Goal: Task Accomplishment & Management: Manage account settings

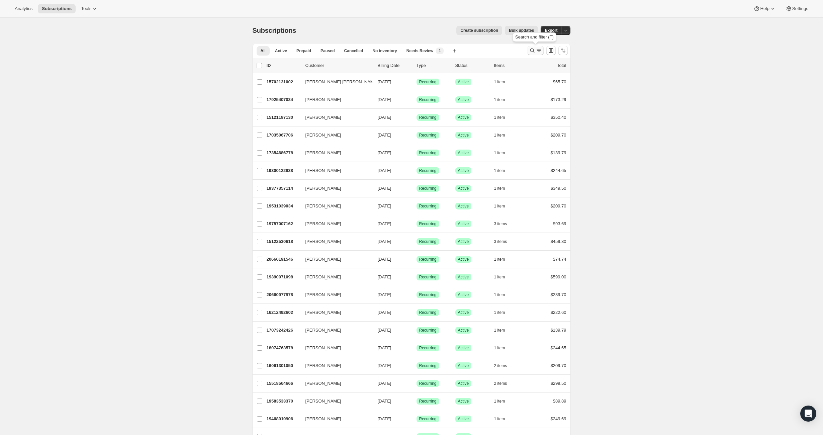
click at [534, 52] on icon "Search and filter results" at bounding box center [532, 51] width 4 height 4
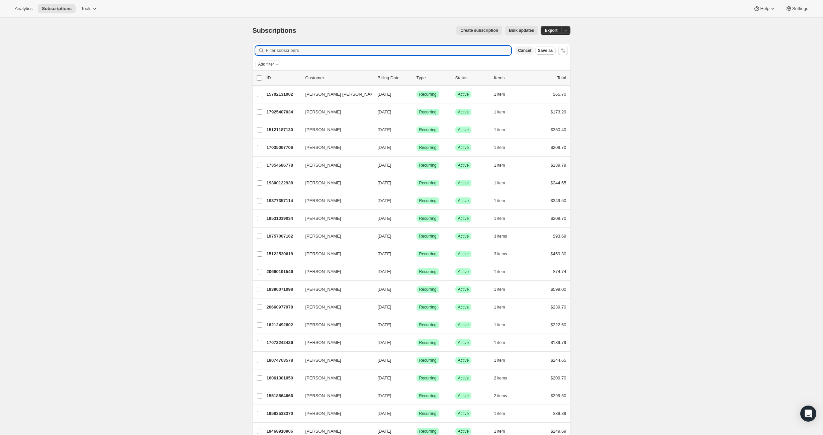
click at [525, 50] on span "Cancel" at bounding box center [524, 50] width 13 height 5
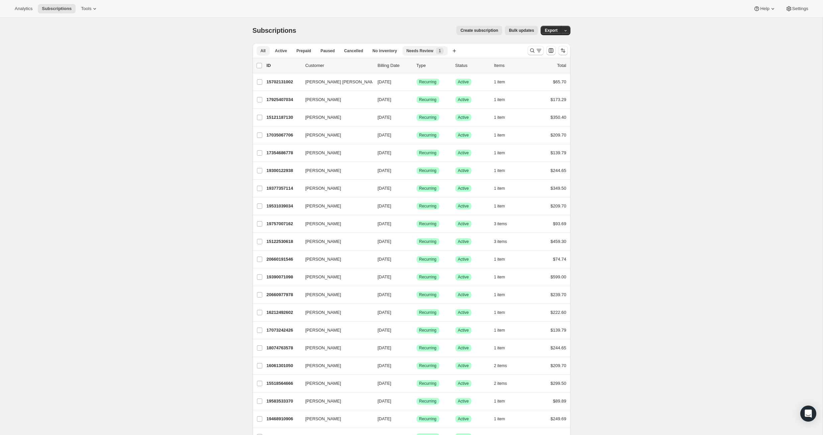
click at [430, 51] on span "Needs Review" at bounding box center [420, 50] width 27 height 5
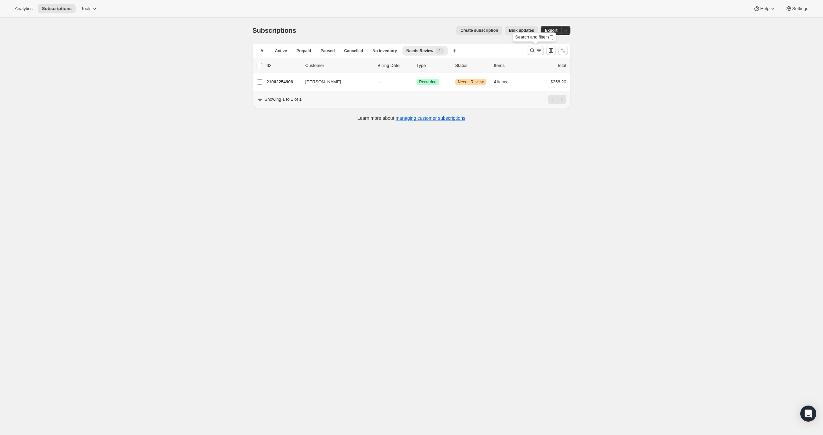
click at [538, 53] on icon "Search and filter results" at bounding box center [539, 50] width 7 height 7
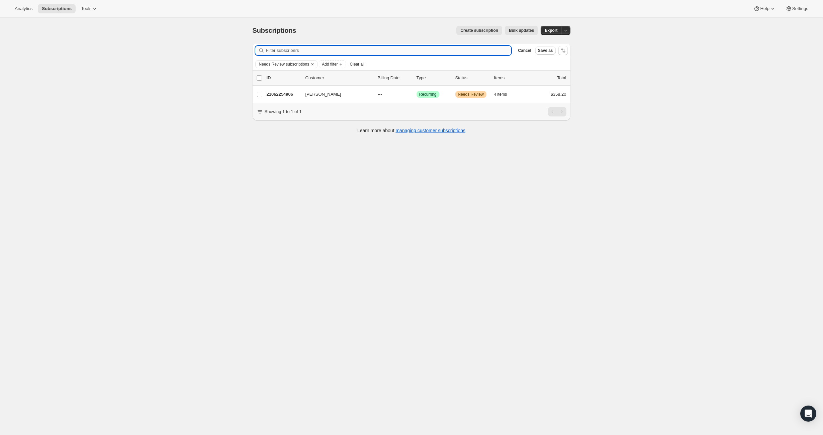
click at [431, 54] on input "Filter subscribers" at bounding box center [389, 50] width 246 height 9
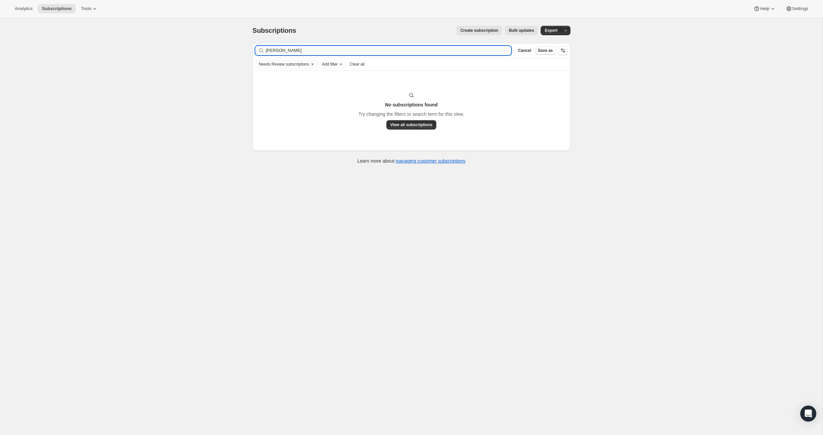
drag, startPoint x: 322, startPoint y: 51, endPoint x: 278, endPoint y: 51, distance: 43.8
click at [278, 51] on input "[PERSON_NAME]" at bounding box center [389, 50] width 246 height 9
type input "[PERSON_NAME]"
drag, startPoint x: 285, startPoint y: 50, endPoint x: 259, endPoint y: 50, distance: 26.4
click at [259, 50] on div "[PERSON_NAME]" at bounding box center [383, 50] width 256 height 9
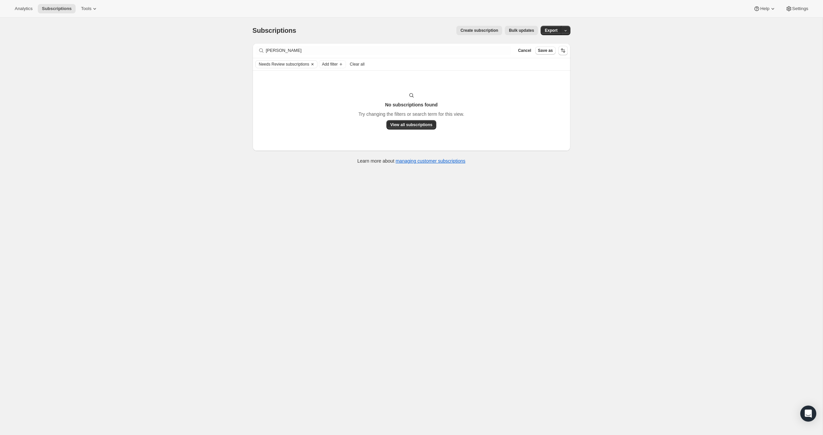
click at [314, 64] on icon "Clear" at bounding box center [313, 64] width 2 height 2
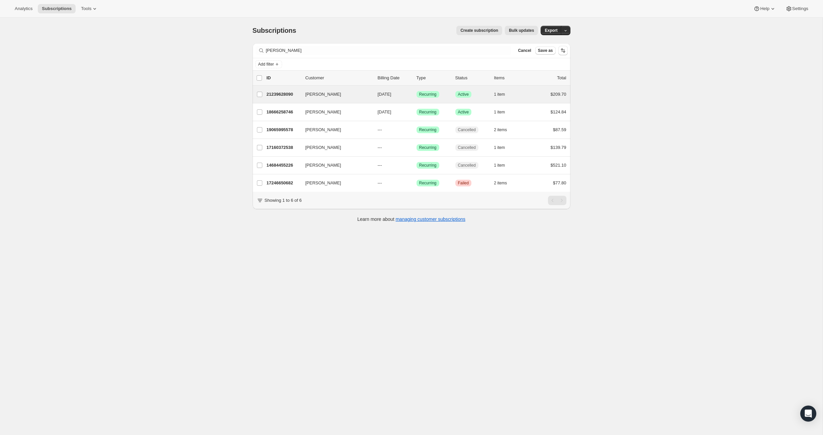
click at [313, 88] on div "[PERSON_NAME] 21239628090 [PERSON_NAME] [DATE] Success Recurring Success Active…" at bounding box center [412, 94] width 318 height 17
click at [311, 90] on div "21239628090 [PERSON_NAME] [DATE] Success Recurring Success Active 1 item $209.70" at bounding box center [417, 94] width 300 height 9
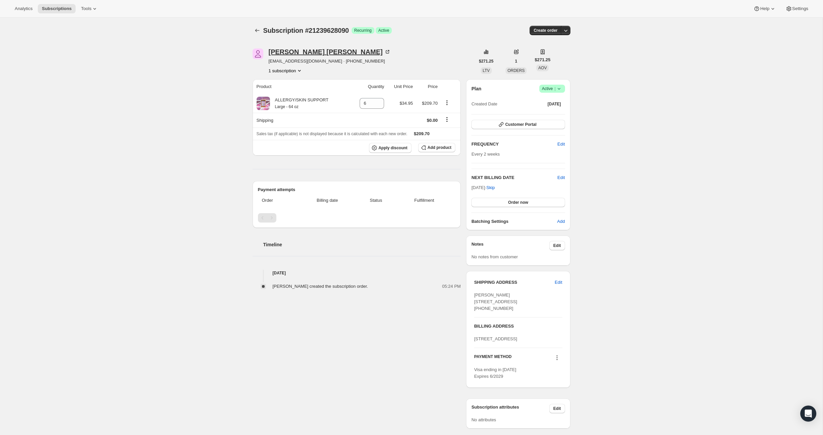
click at [297, 50] on div "[PERSON_NAME]" at bounding box center [330, 52] width 122 height 7
